Goal: Communication & Community: Connect with others

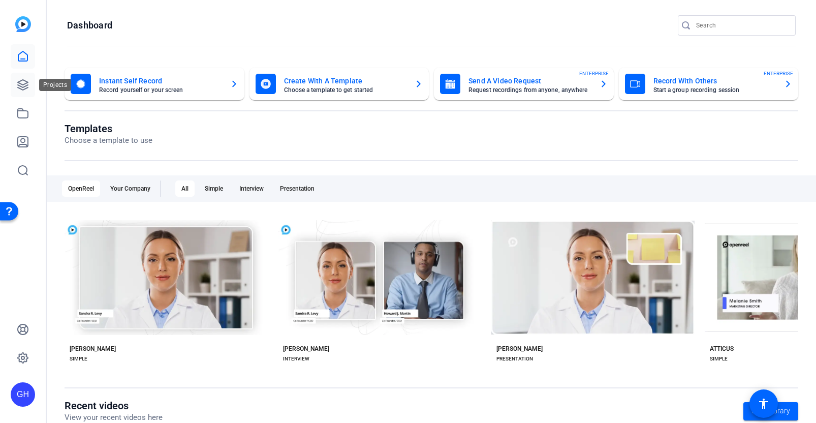
click at [21, 86] on icon at bounding box center [23, 85] width 10 height 10
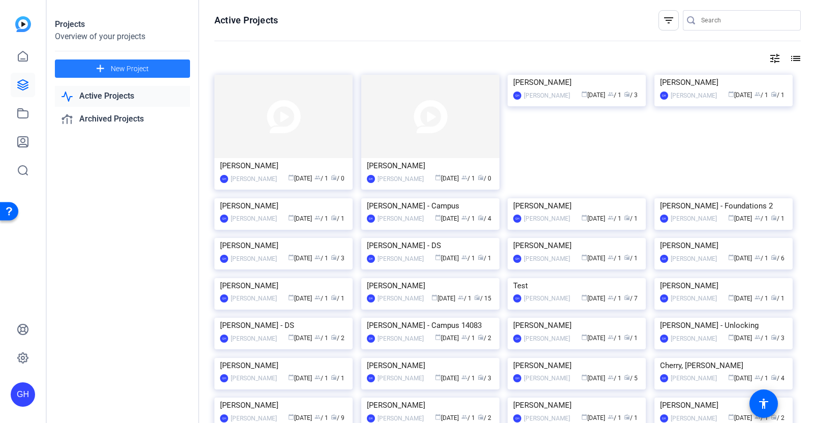
click at [129, 65] on span "New Project" at bounding box center [130, 69] width 38 height 11
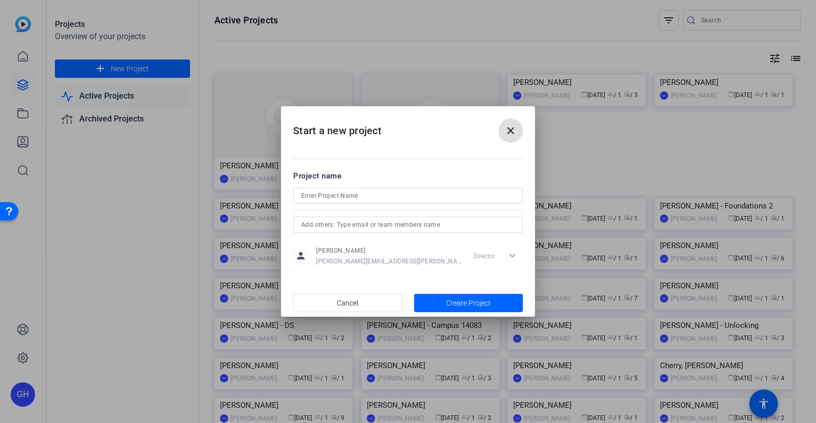
click at [511, 129] on mat-icon "close" at bounding box center [510, 130] width 12 height 12
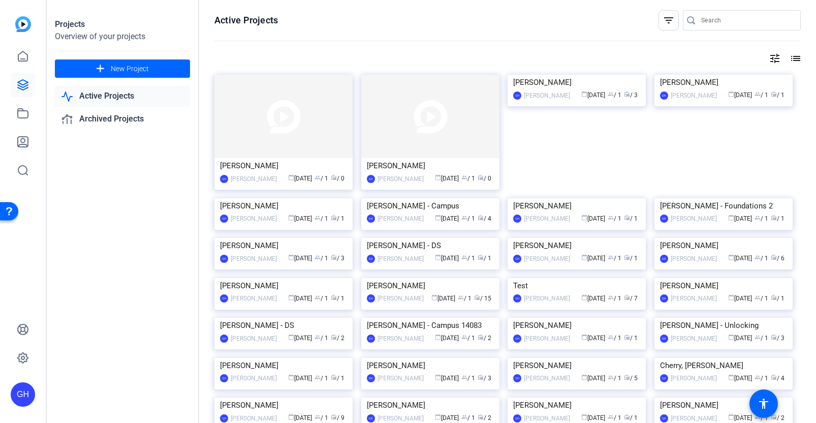
click at [308, 135] on img at bounding box center [283, 116] width 138 height 83
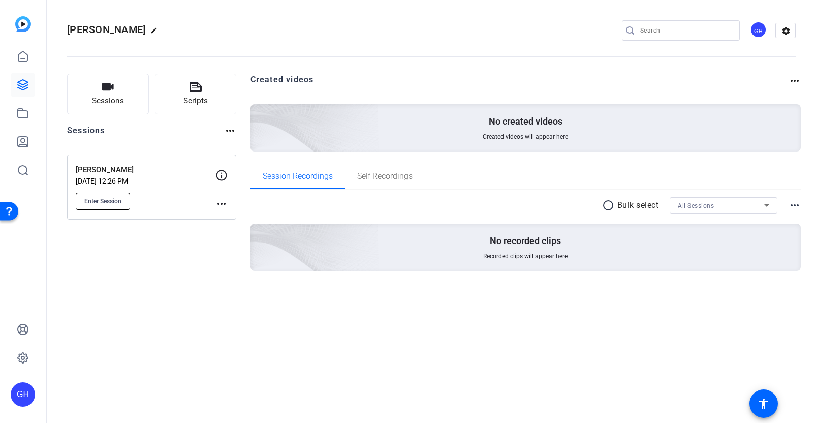
click at [103, 198] on span "Enter Session" at bounding box center [102, 201] width 37 height 8
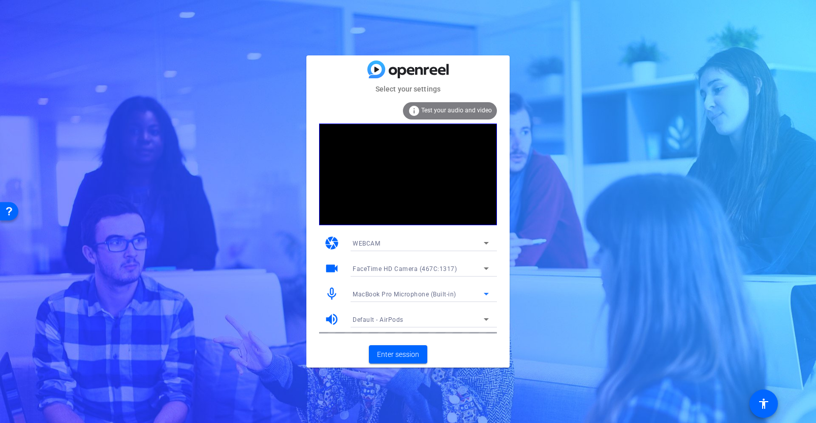
click at [401, 293] on span "MacBook Pro Microphone (Built-in)" at bounding box center [405, 294] width 104 height 7
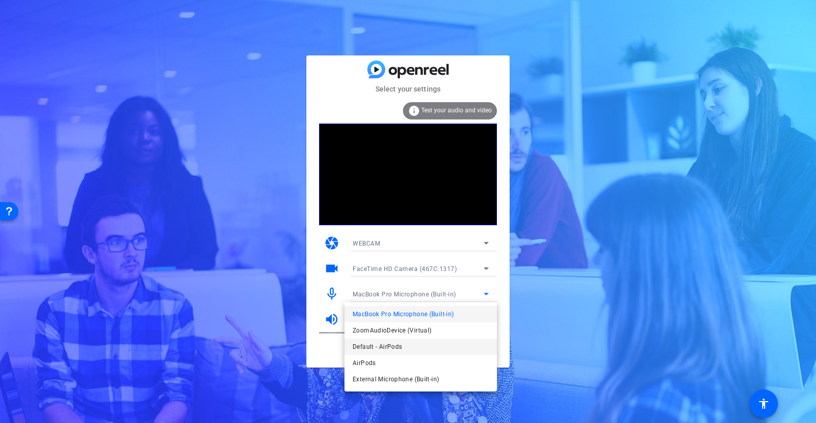
click at [390, 348] on span "Default - AirPods" at bounding box center [377, 346] width 49 height 12
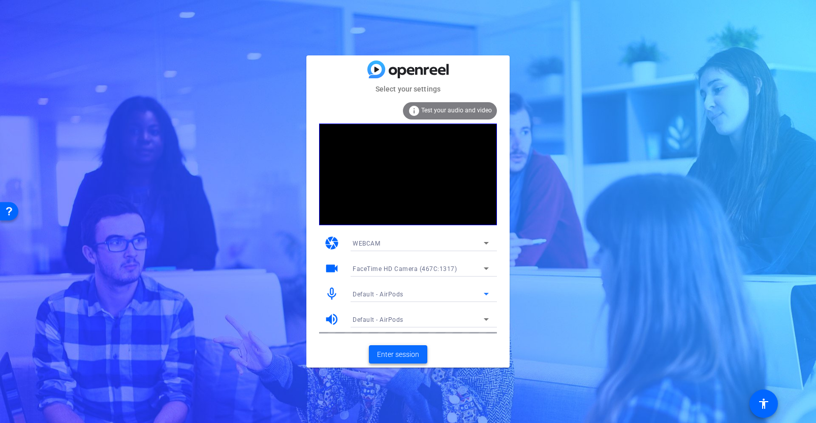
click at [398, 356] on span "Enter session" at bounding box center [398, 354] width 42 height 11
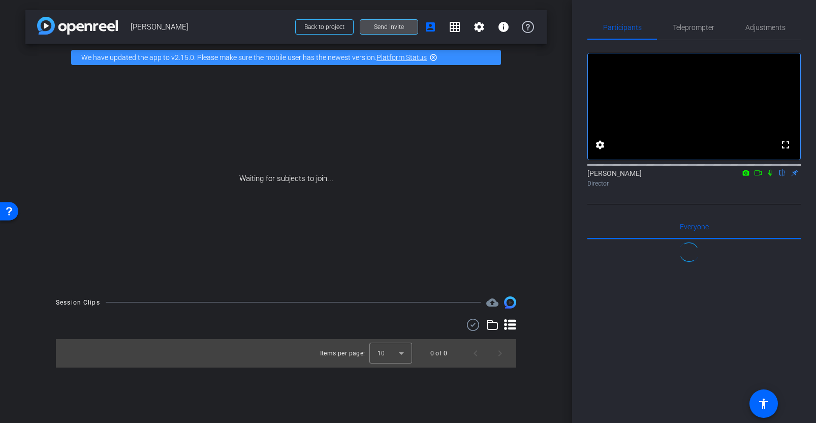
click at [366, 31] on span at bounding box center [388, 27] width 57 height 24
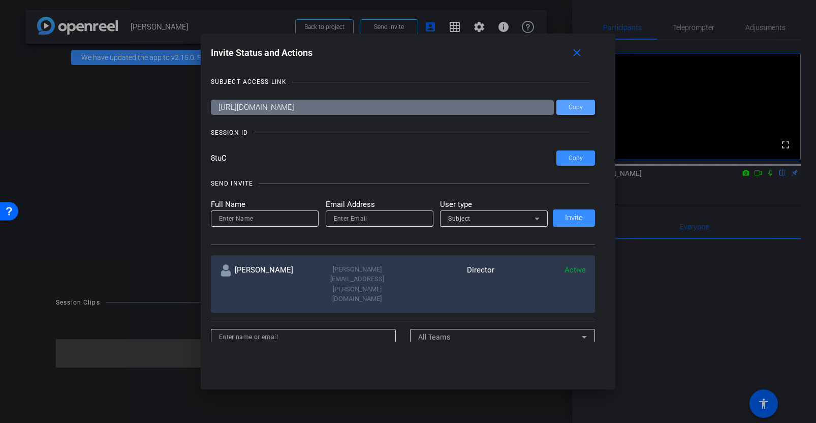
click at [586, 106] on span at bounding box center [575, 107] width 39 height 24
click at [572, 155] on span "Copy" at bounding box center [575, 158] width 14 height 8
